Goal: Check status

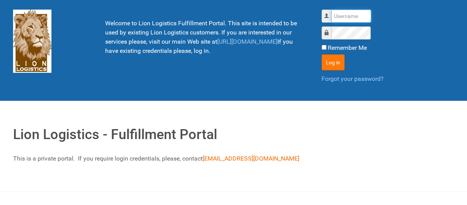
type input "al"
click at [340, 57] on button "Log in" at bounding box center [332, 62] width 23 height 16
type input "al"
click at [333, 65] on button "Log in" at bounding box center [332, 62] width 23 height 16
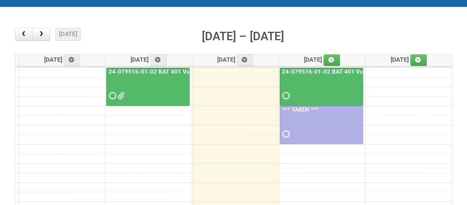
scroll to position [77, 0]
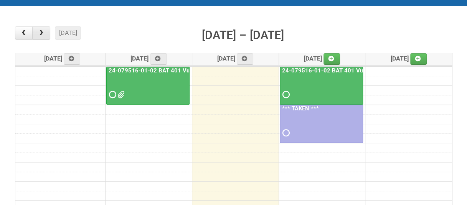
click at [45, 32] on button "button" at bounding box center [41, 32] width 18 height 13
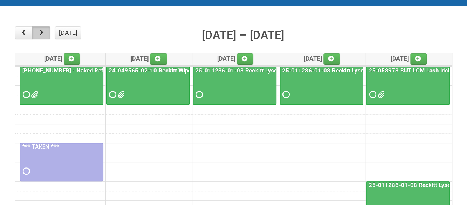
click at [45, 32] on button "button" at bounding box center [41, 32] width 18 height 13
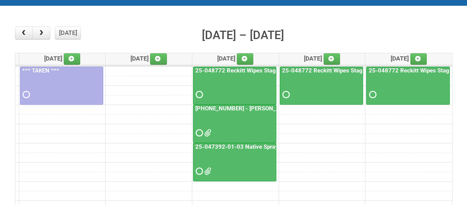
click at [215, 112] on div "25-061653-01 - Kiehl's UFC CUT US" at bounding box center [234, 121] width 82 height 33
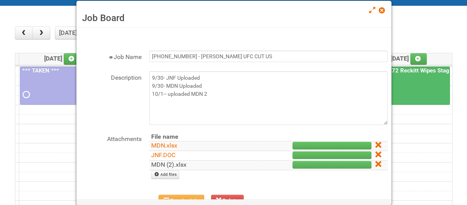
click at [173, 163] on link "MDN (2).xlsx" at bounding box center [168, 164] width 35 height 7
